Goal: Information Seeking & Learning: Learn about a topic

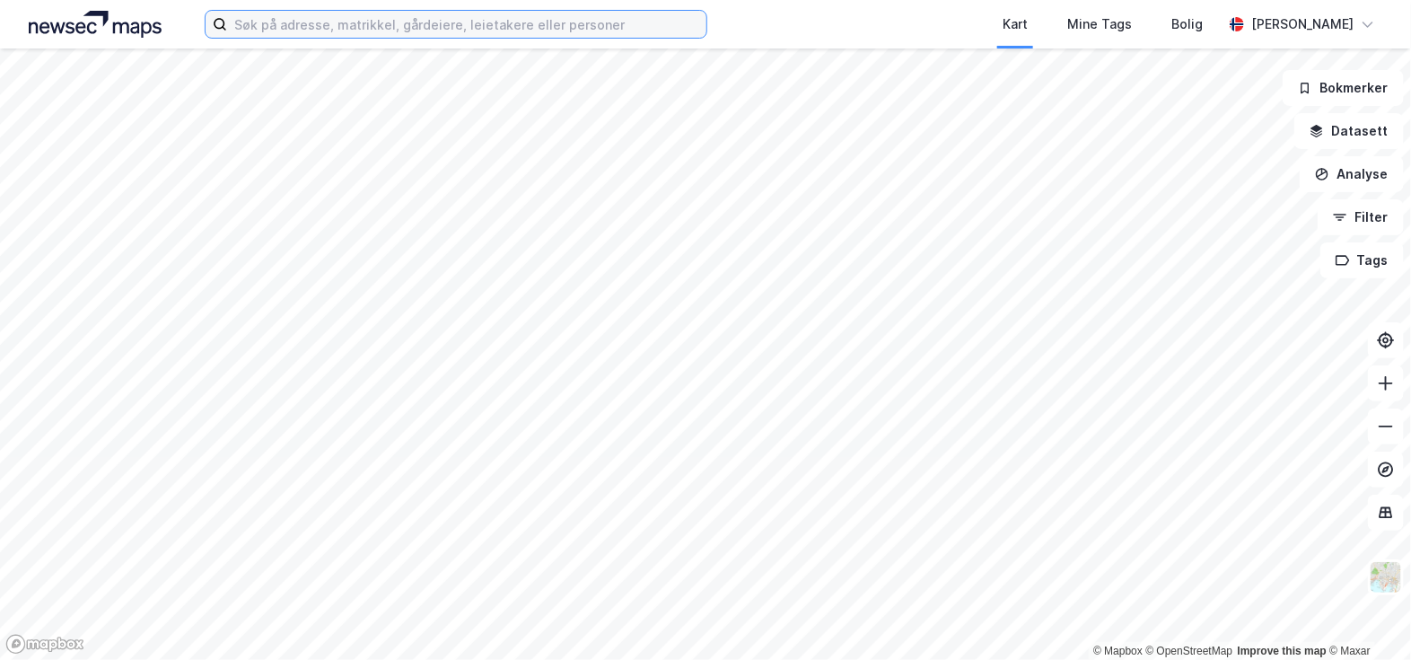
click at [323, 20] on input at bounding box center [466, 24] width 479 height 27
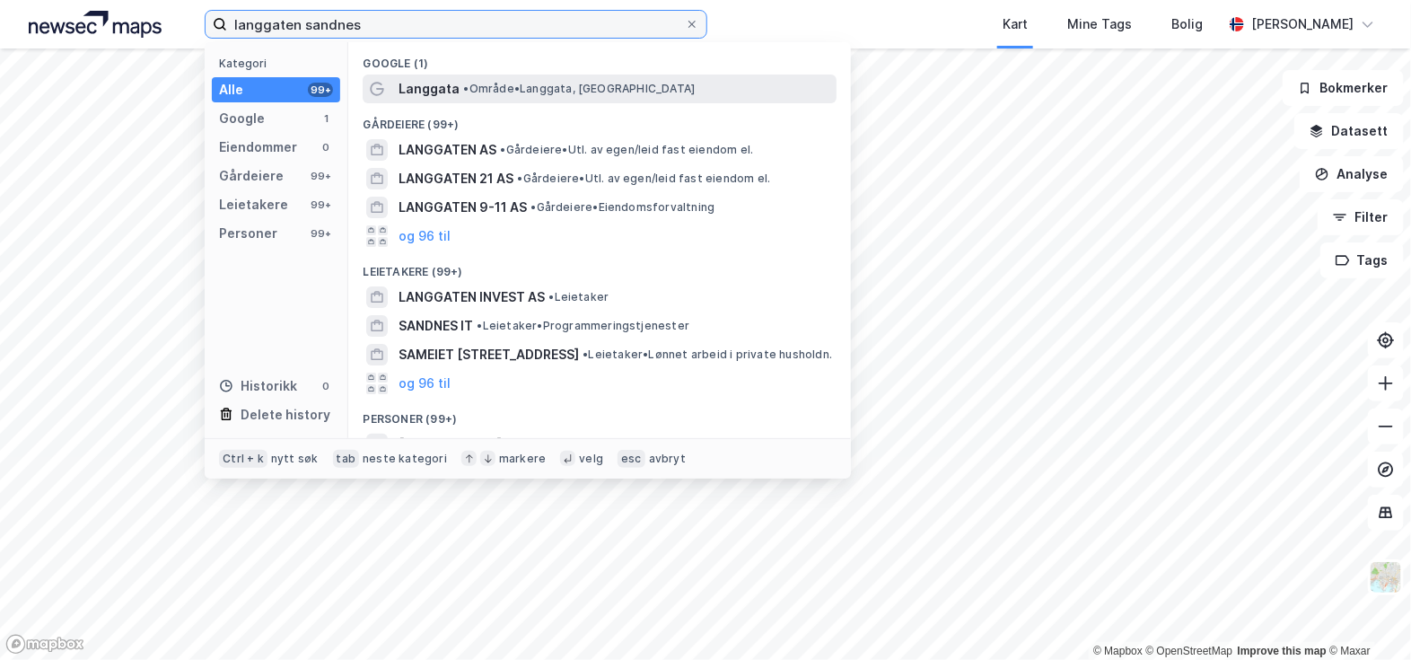
type input "langgaten sandnes"
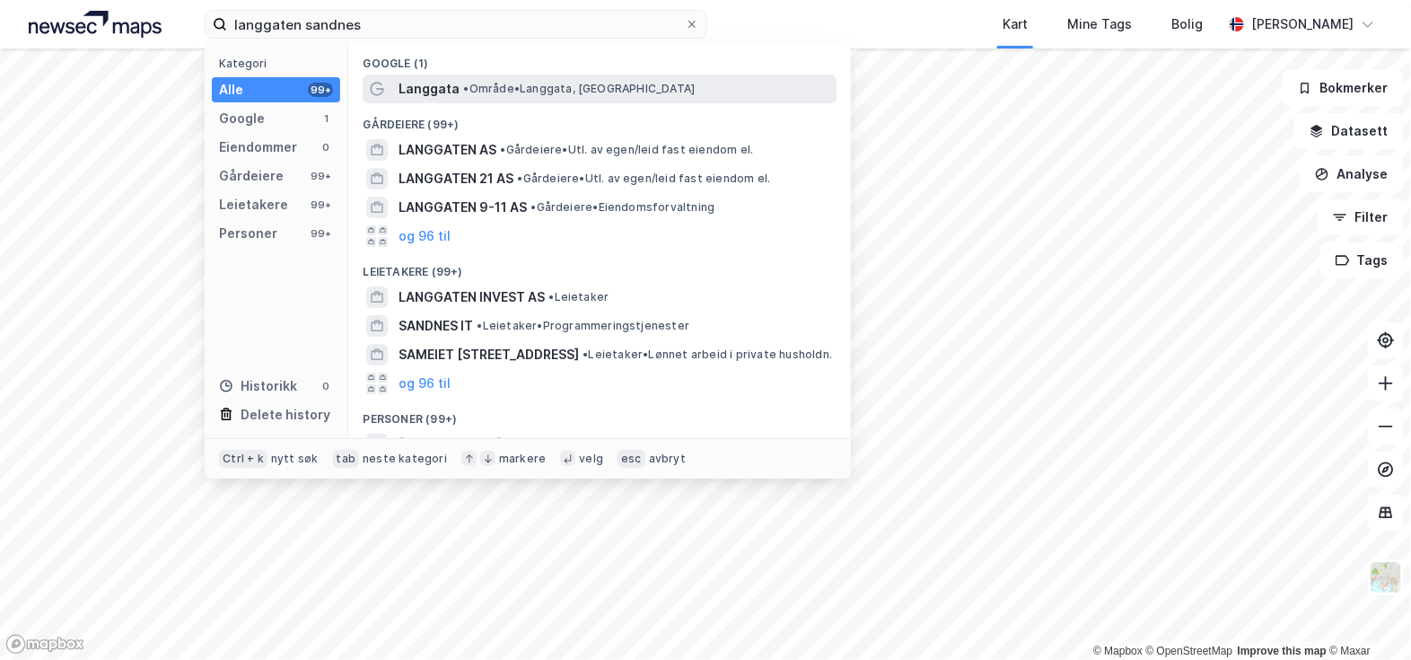
click at [742, 85] on div "Langgata • Område • [GEOGRAPHIC_DATA], [GEOGRAPHIC_DATA]" at bounding box center [615, 89] width 434 height 22
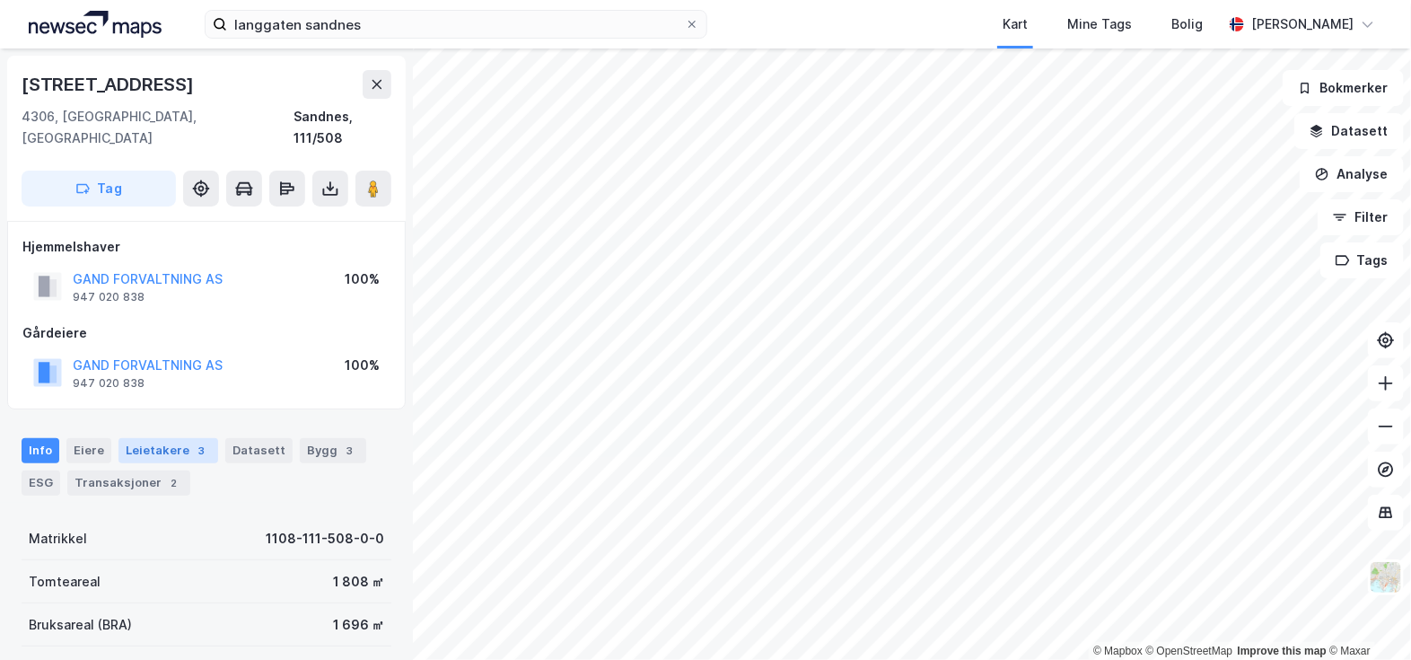
click at [167, 438] on div "Leietakere 3" at bounding box center [168, 450] width 100 height 25
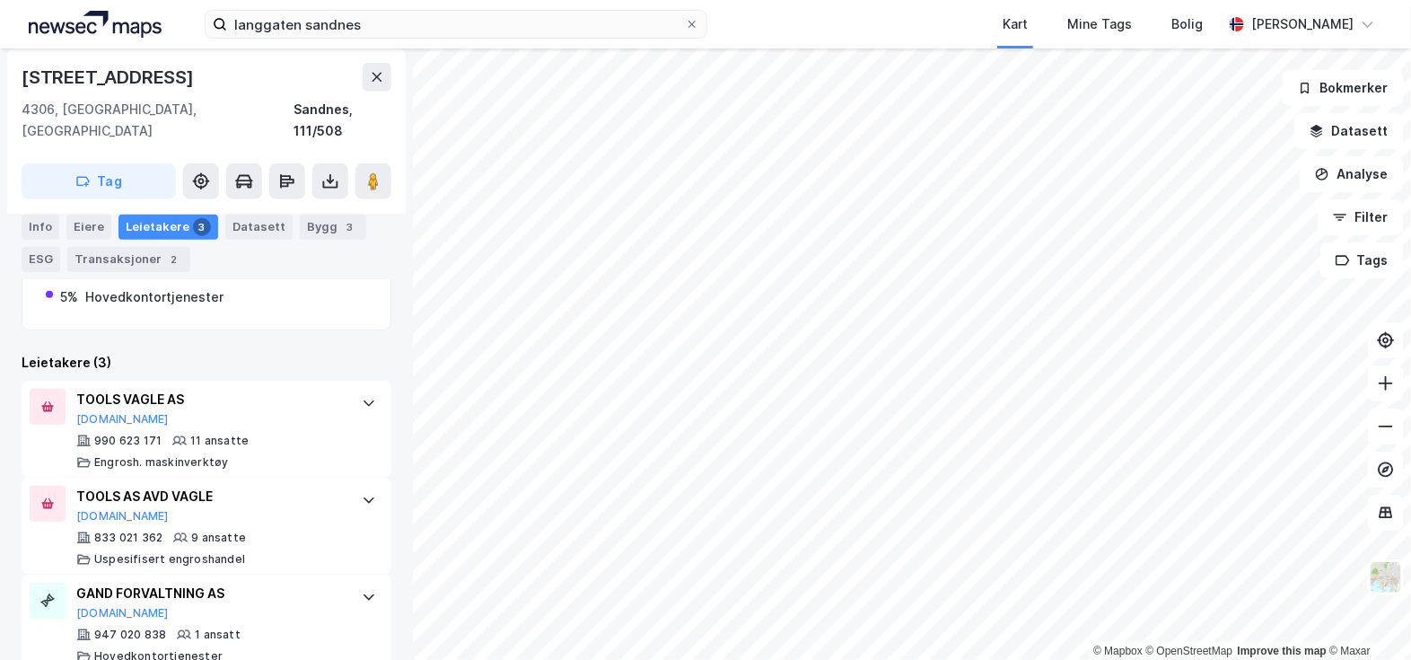
scroll to position [450, 0]
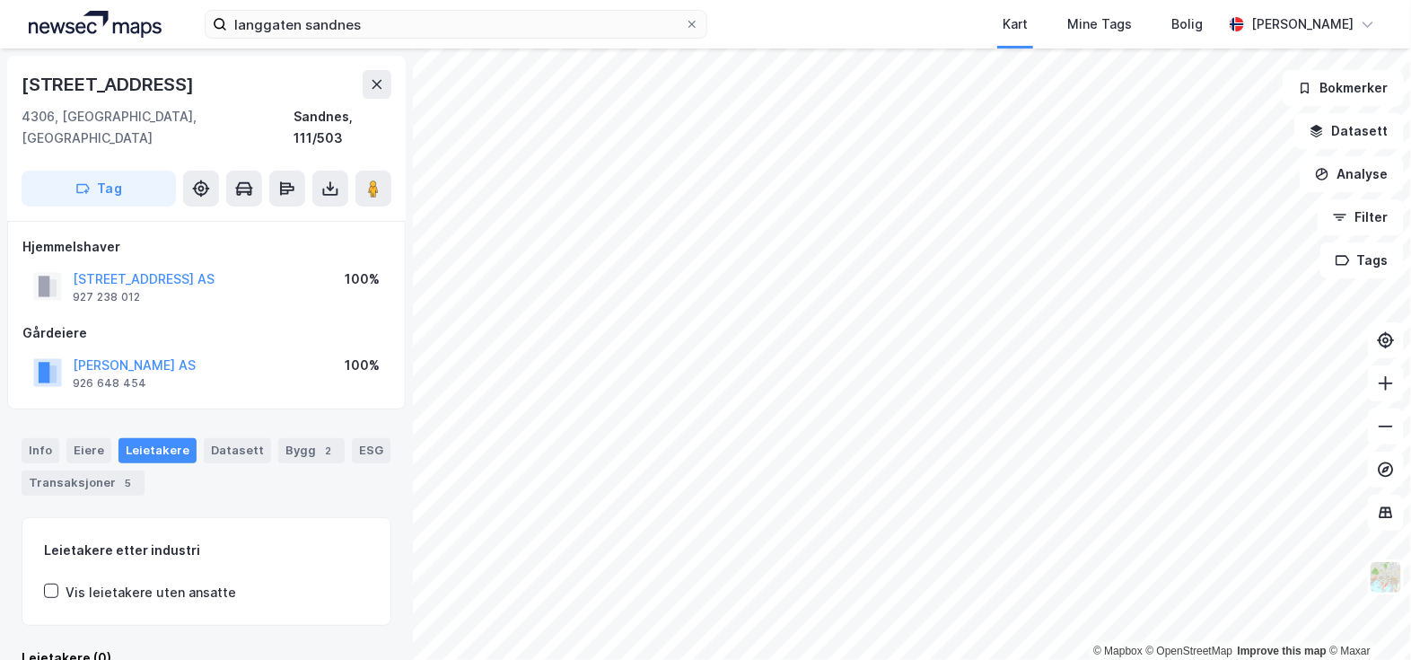
scroll to position [139, 0]
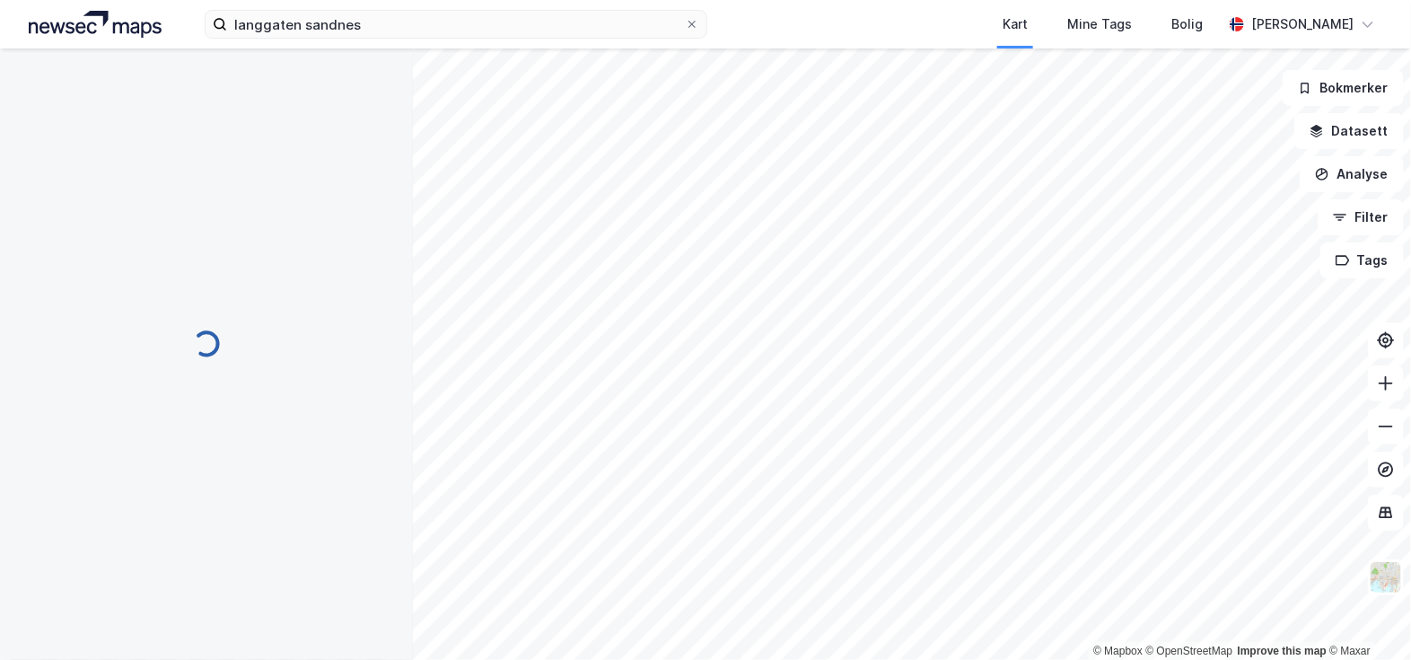
scroll to position [139, 0]
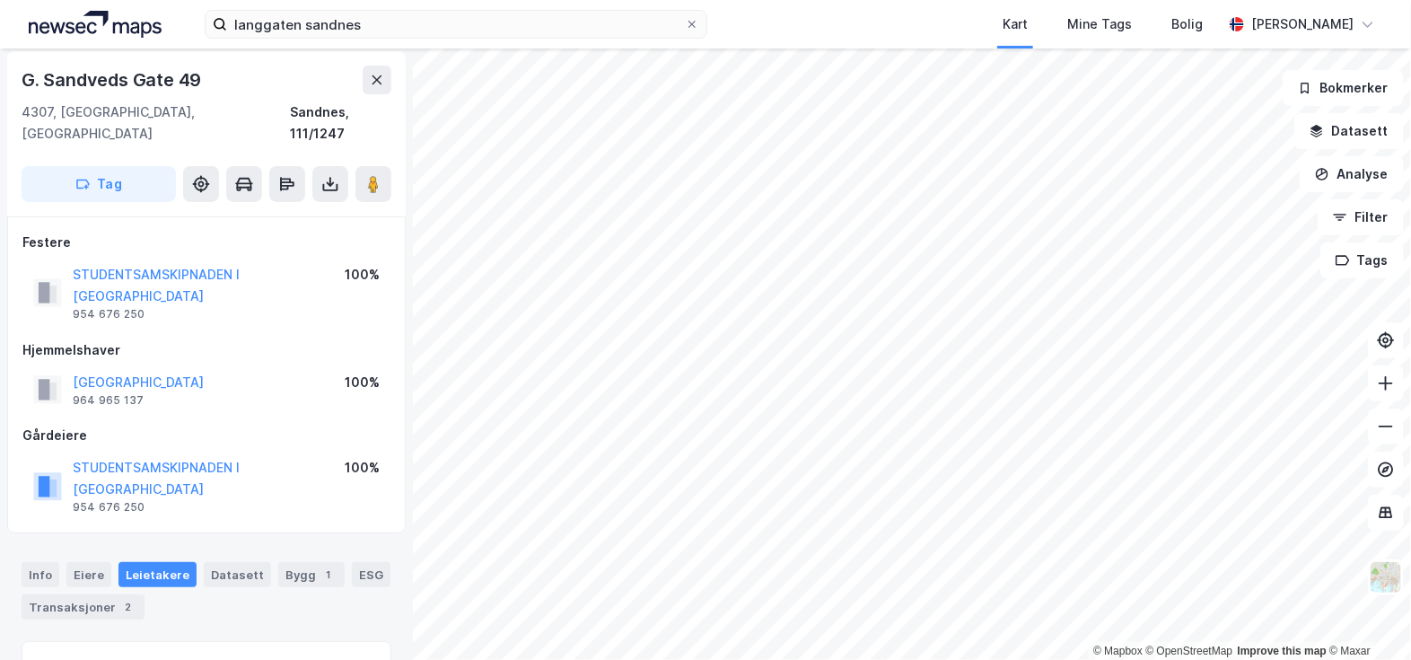
scroll to position [224, 0]
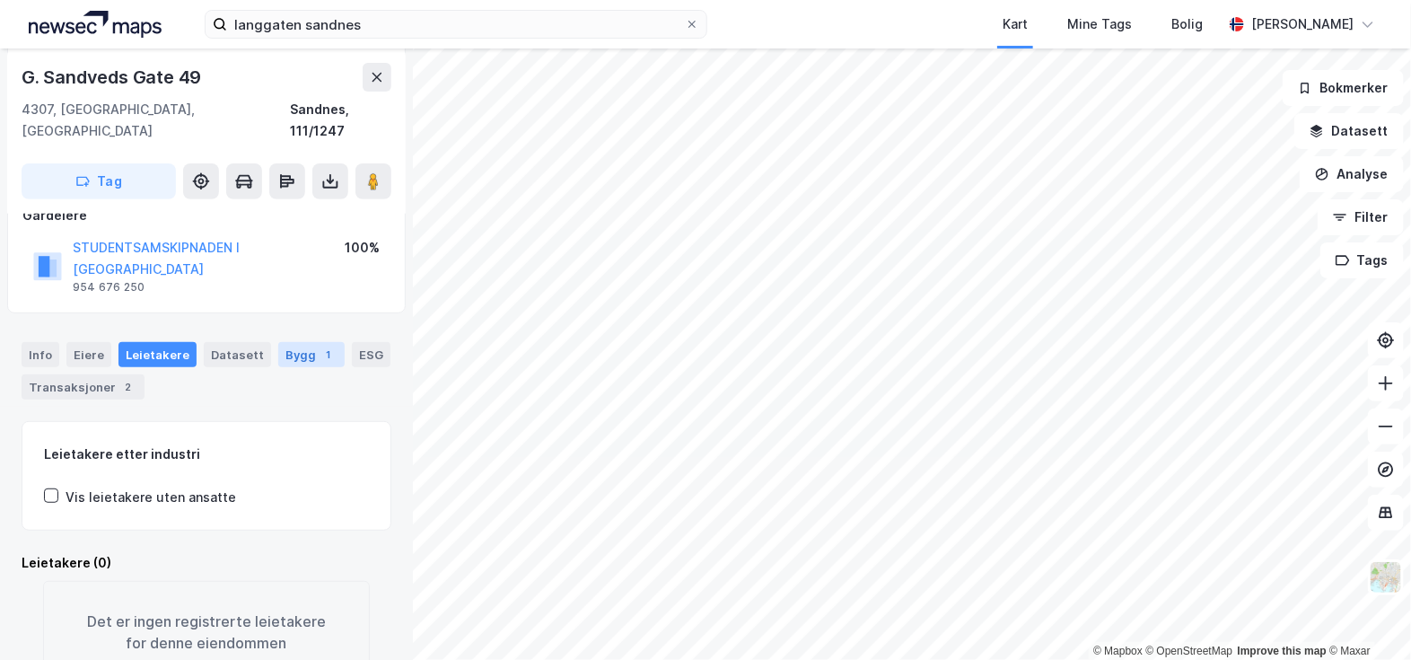
click at [302, 342] on div "Bygg 1" at bounding box center [311, 354] width 66 height 25
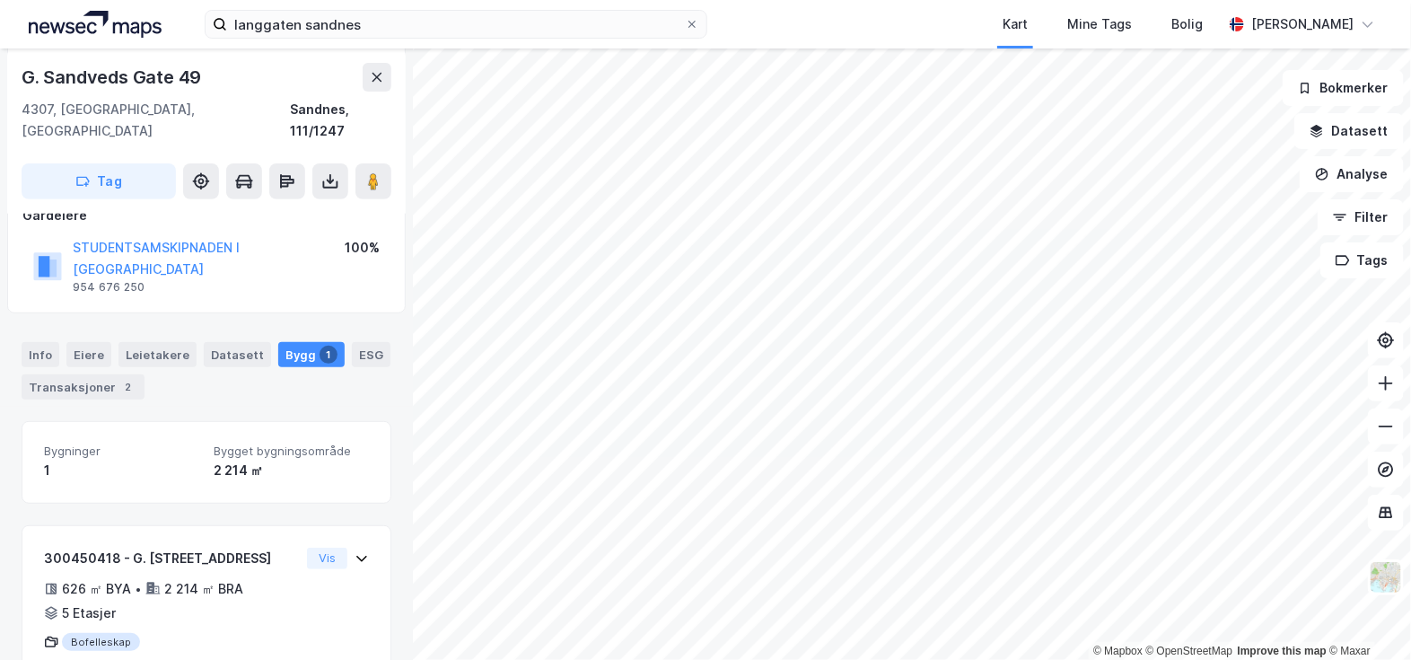
scroll to position [224, 0]
click at [137, 378] on div "2" at bounding box center [128, 387] width 18 height 18
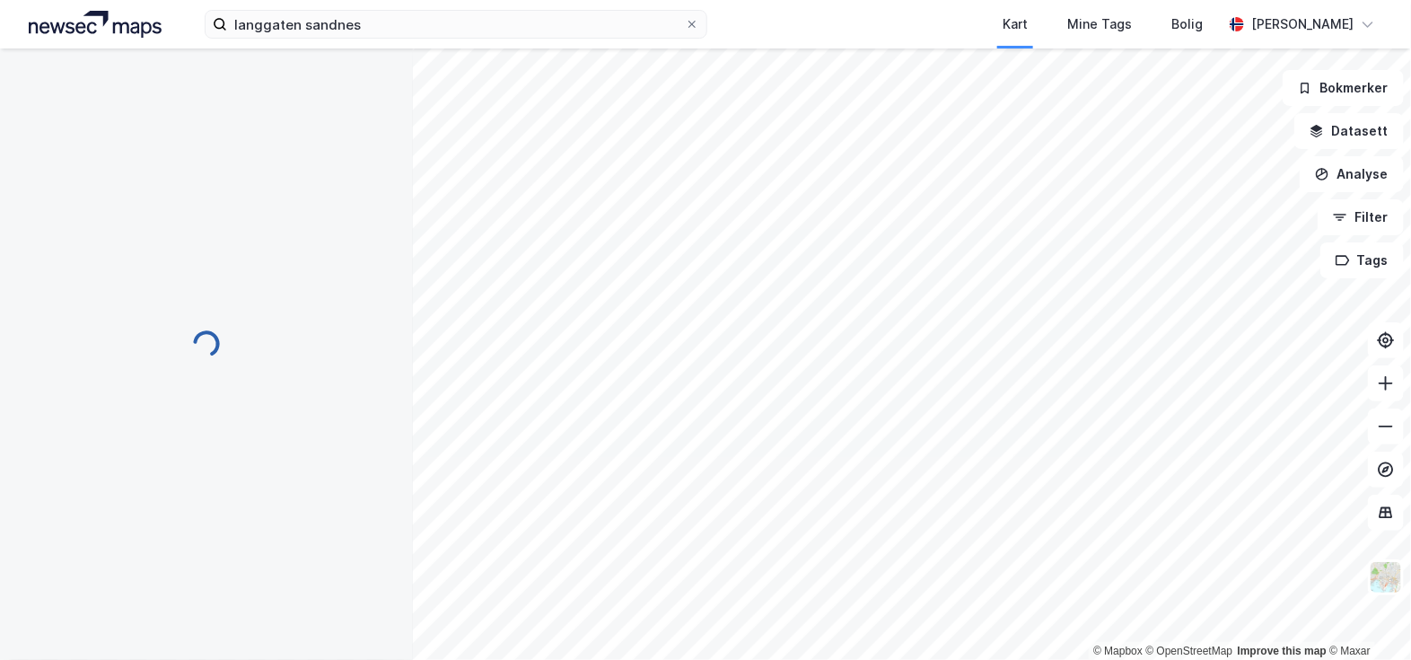
scroll to position [2, 0]
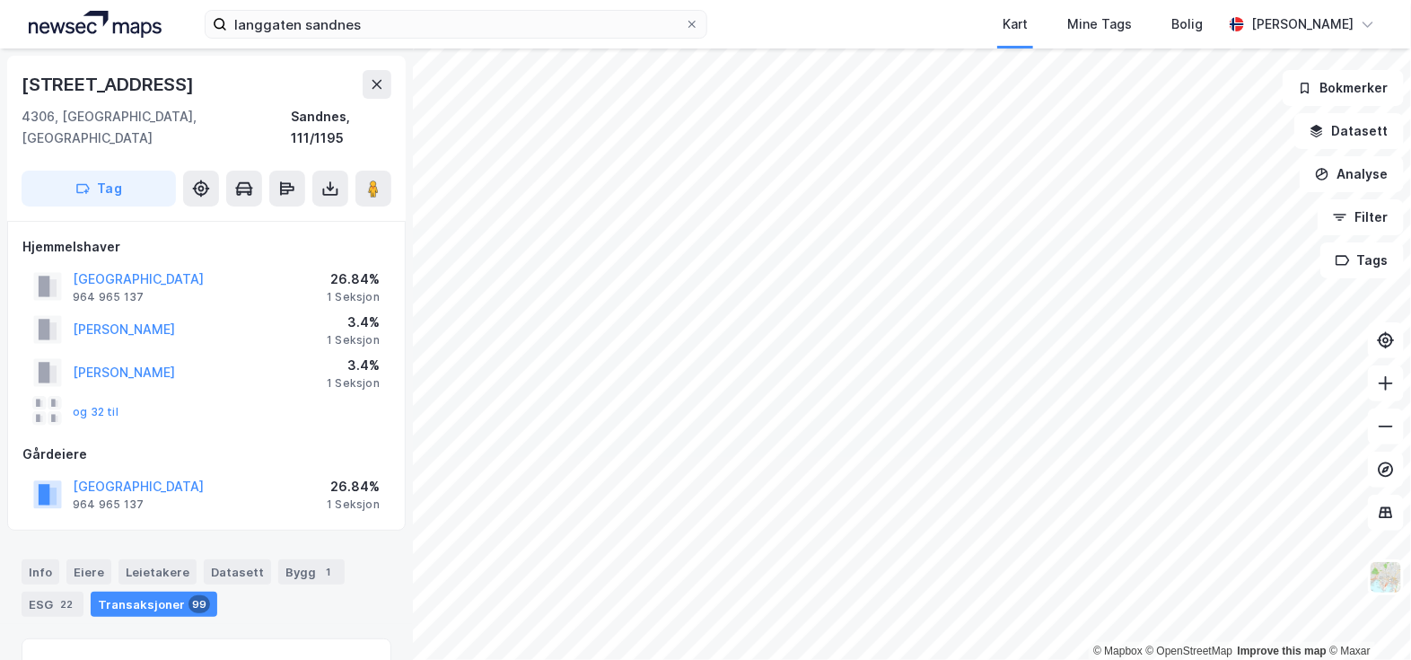
scroll to position [2, 0]
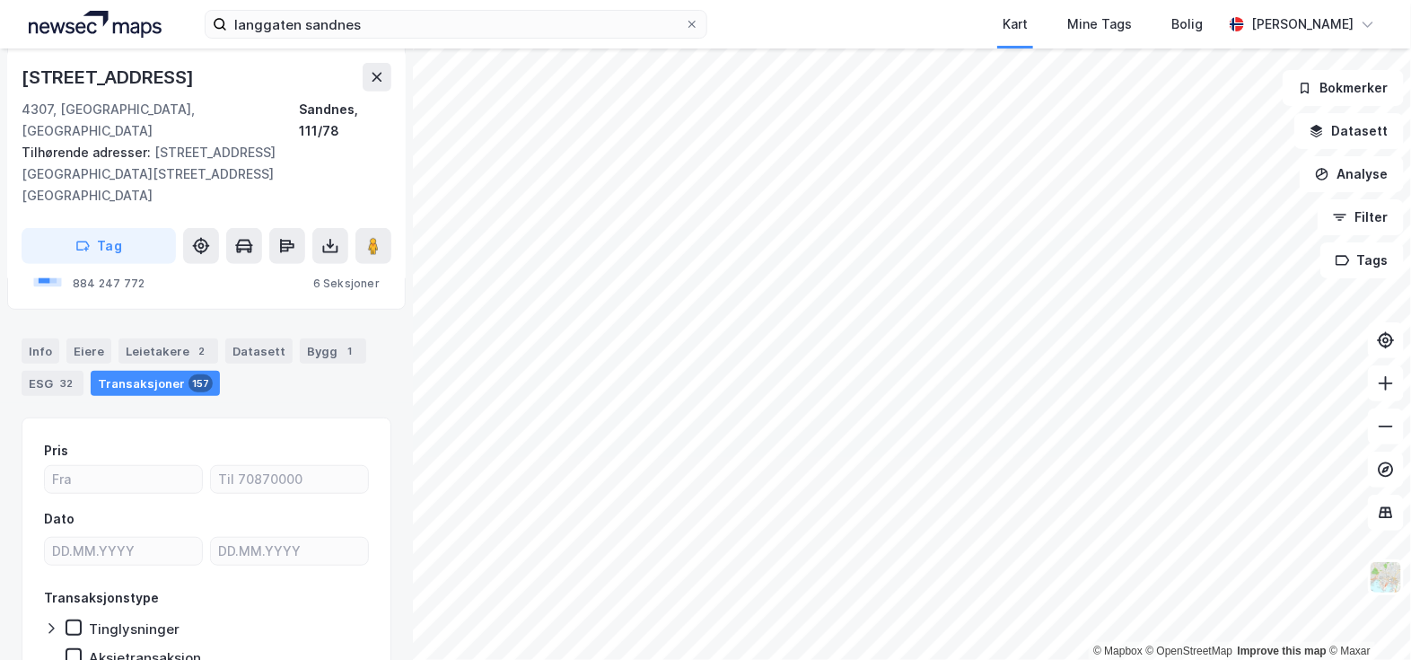
scroll to position [370, 0]
click at [180, 340] on div "Leietakere 2" at bounding box center [168, 352] width 100 height 25
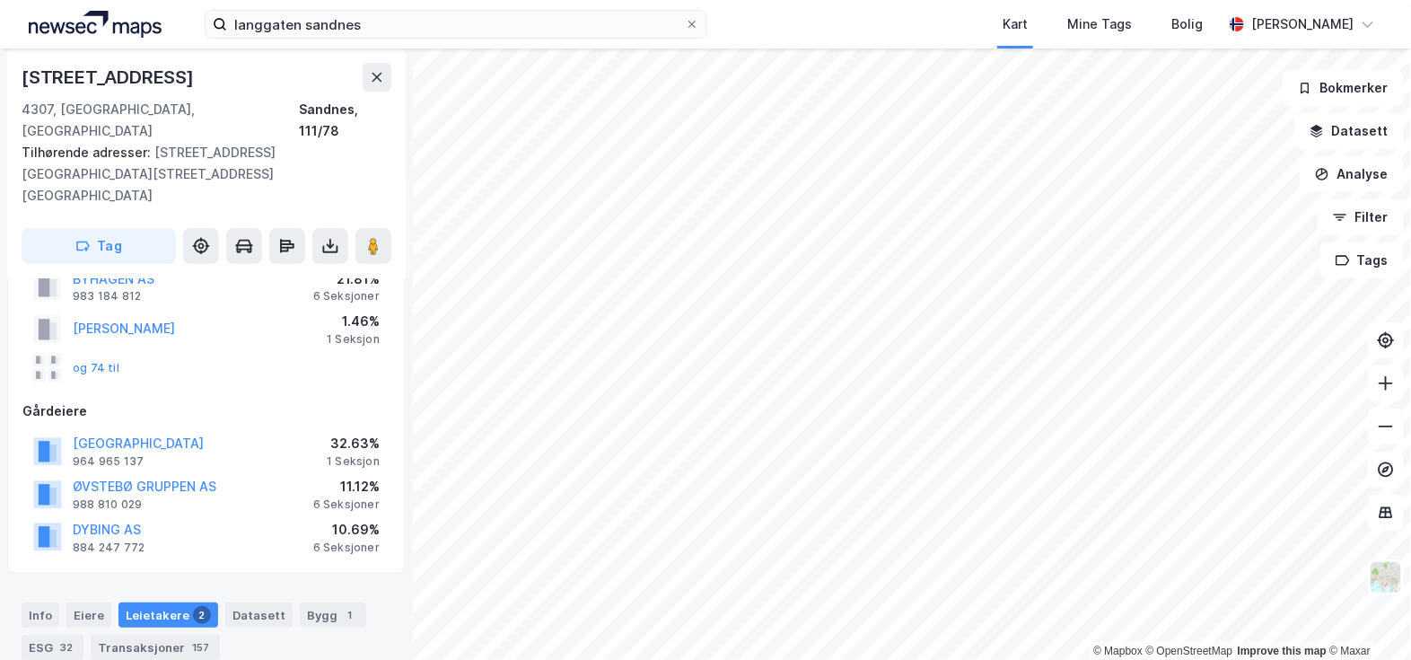
scroll to position [105, 0]
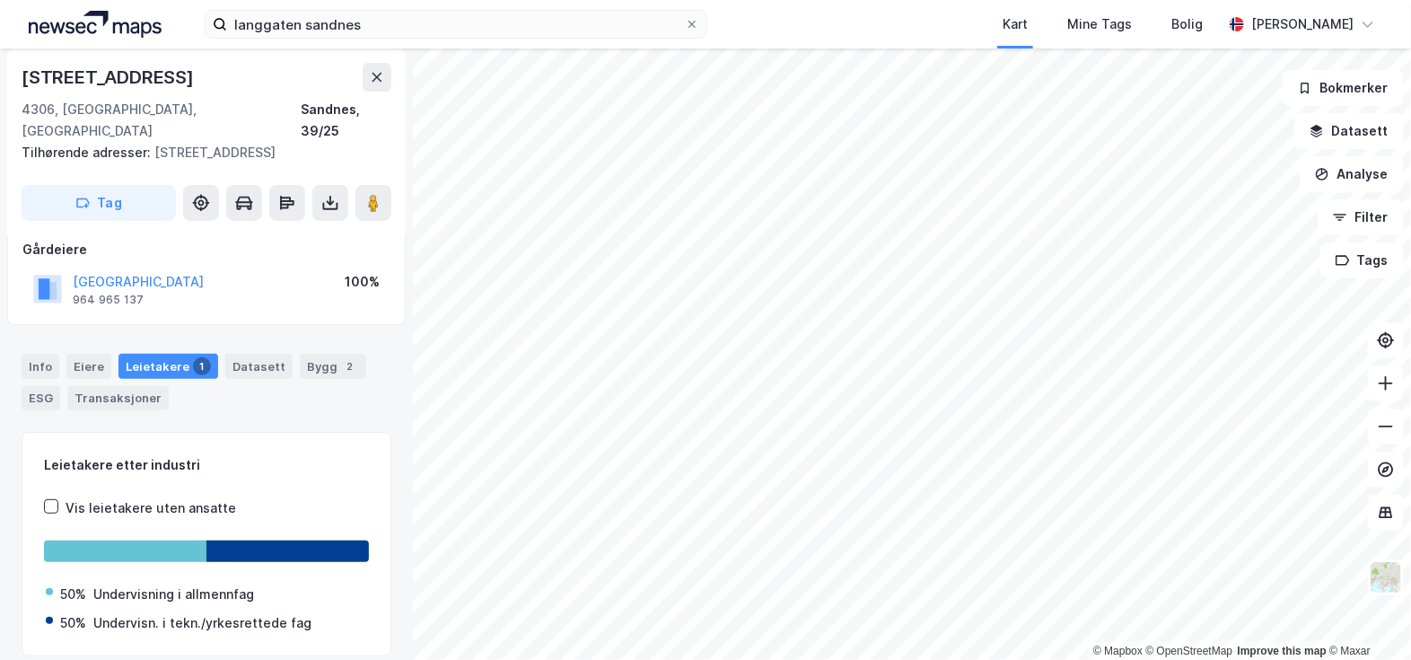
scroll to position [105, 0]
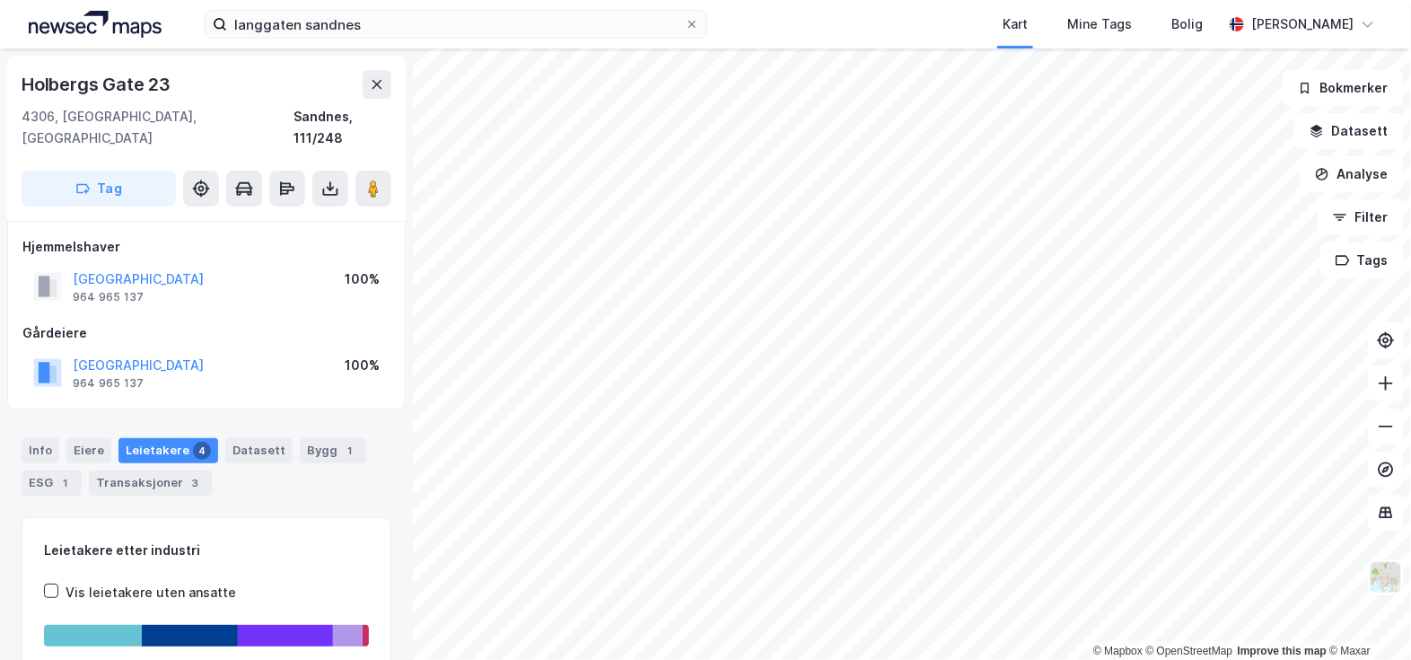
scroll to position [105, 0]
